Goal: Task Accomplishment & Management: Complete application form

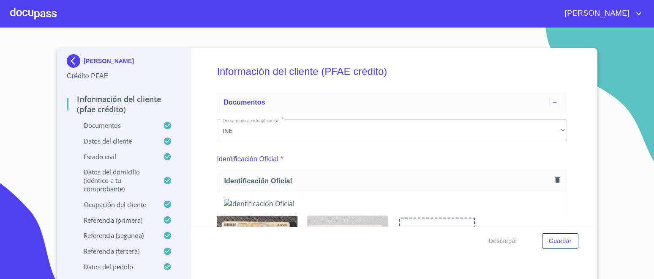
scroll to position [259, 0]
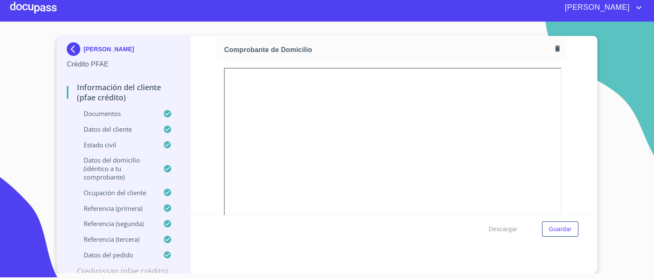
click at [35, 8] on div at bounding box center [33, 7] width 47 height 27
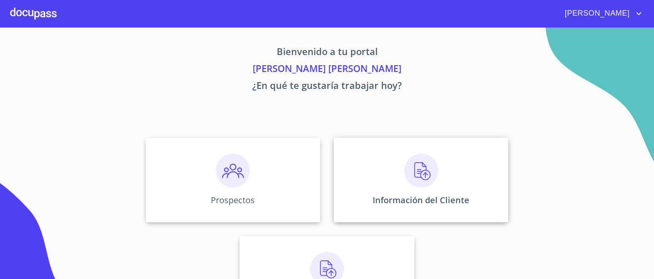
click at [423, 181] on img at bounding box center [422, 170] width 34 height 34
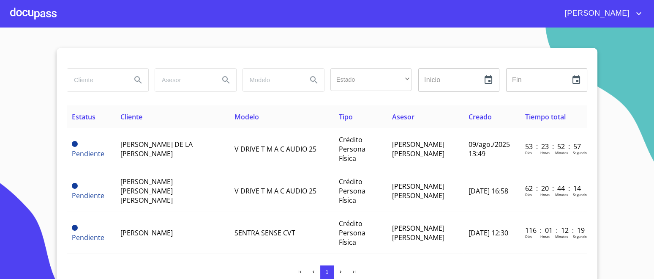
click at [97, 84] on input "search" at bounding box center [95, 79] width 57 height 23
type input "NORMA"
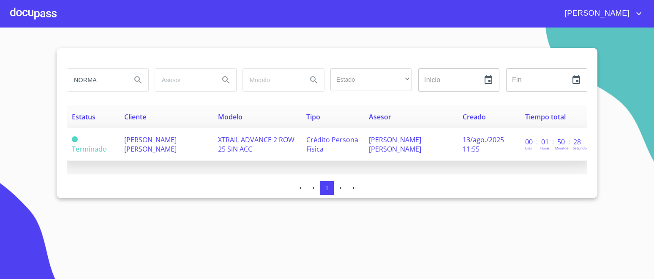
click at [173, 153] on td "[PERSON_NAME] [PERSON_NAME]" at bounding box center [166, 144] width 94 height 33
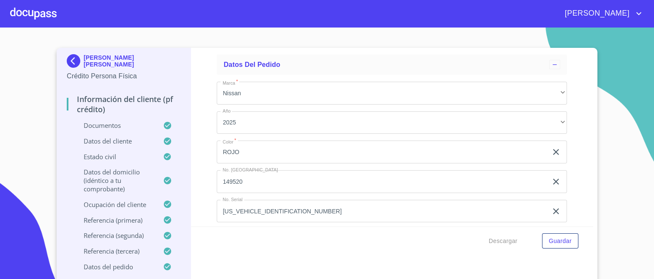
click at [24, 11] on div at bounding box center [33, 13] width 47 height 27
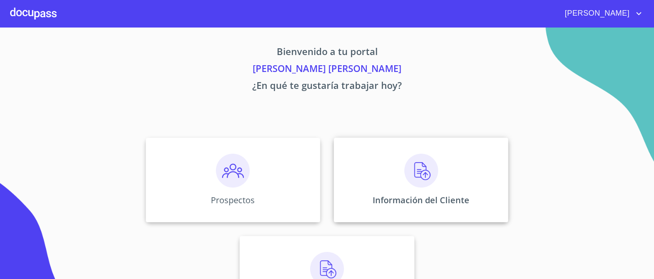
click at [418, 169] on img at bounding box center [422, 170] width 34 height 34
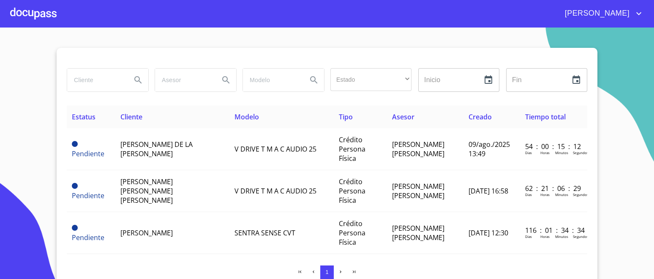
click at [101, 86] on input "search" at bounding box center [95, 79] width 57 height 23
type input "VAN"
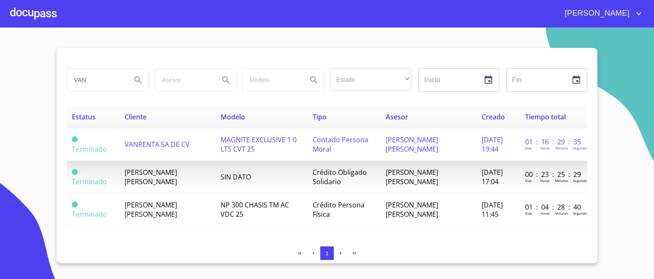
click at [143, 149] on td "VANRENTA SA DE CV" at bounding box center [168, 144] width 96 height 33
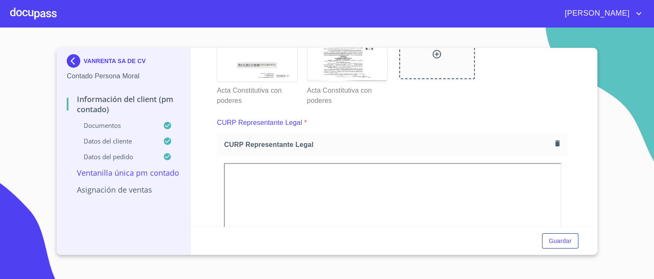
scroll to position [1658, 0]
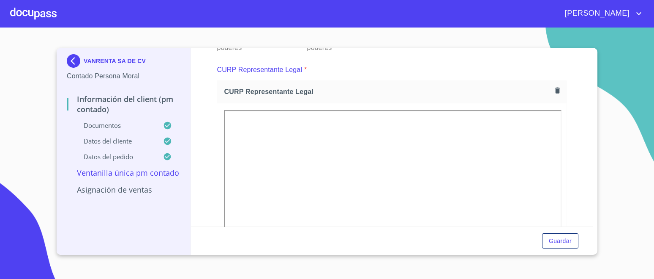
click at [554, 86] on icon "button" at bounding box center [558, 90] width 8 height 8
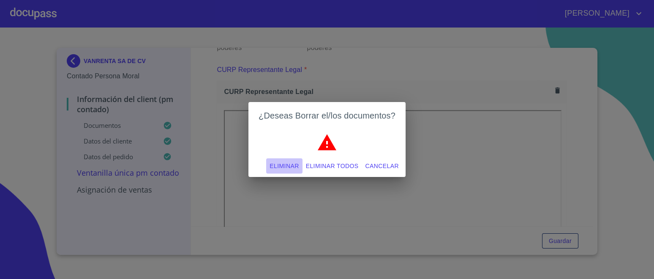
click at [287, 168] on span "Eliminar" at bounding box center [284, 166] width 29 height 11
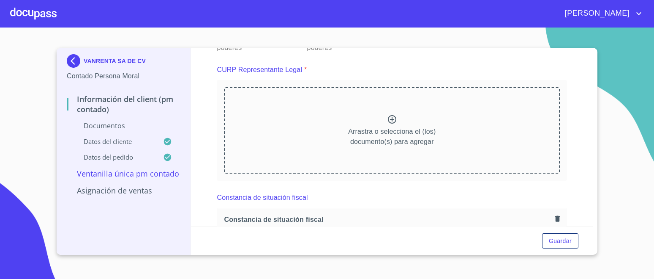
click at [384, 115] on div "Arrastra o selecciona el (los) documento(s) para agregar" at bounding box center [392, 130] width 336 height 86
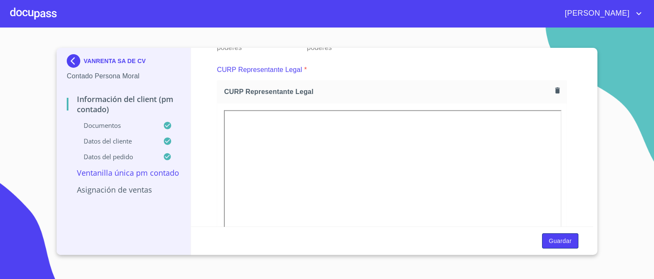
click at [573, 237] on button "Guardar" at bounding box center [560, 241] width 36 height 16
